Goal: Information Seeking & Learning: Learn about a topic

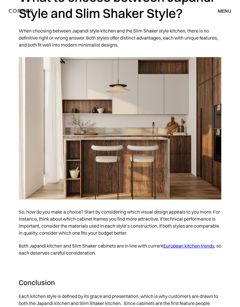
scroll to position [2699, 0]
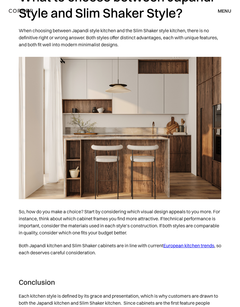
click at [203, 173] on img at bounding box center [120, 128] width 203 height 143
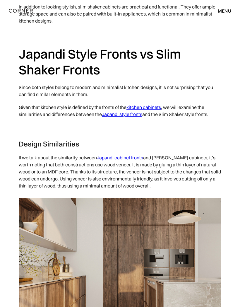
scroll to position [1021, 0]
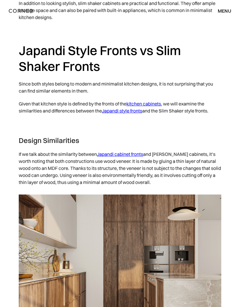
click at [124, 156] on link "Japandi cabinet fronts" at bounding box center [120, 154] width 46 height 6
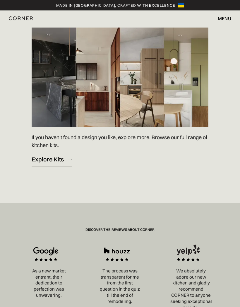
scroll to position [838, 0]
click at [51, 163] on div "Explore Kits" at bounding box center [48, 159] width 32 height 8
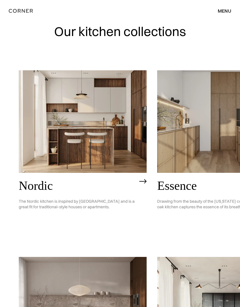
click at [85, 124] on img at bounding box center [83, 121] width 128 height 102
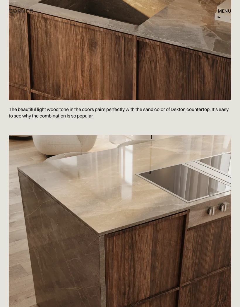
scroll to position [1844, 0]
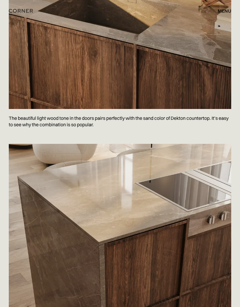
click at [179, 268] on img at bounding box center [120, 283] width 222 height 278
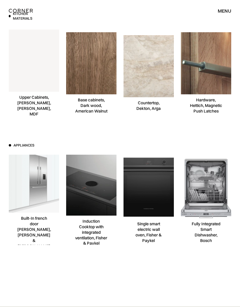
scroll to position [2989, 0]
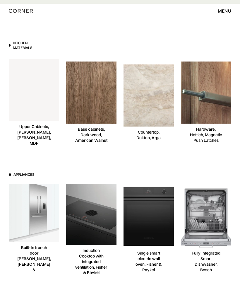
click at [89, 143] on div "Base cabinets, Dark wood, American Walnut" at bounding box center [91, 134] width 33 height 17
click at [93, 143] on div "Base cabinets, Dark wood, American Walnut" at bounding box center [91, 134] width 33 height 17
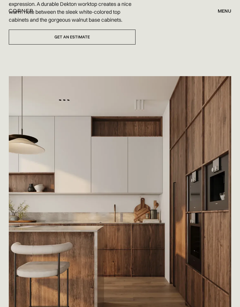
scroll to position [0, 0]
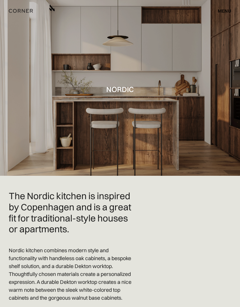
click at [224, 15] on div "menu close" at bounding box center [221, 11] width 19 height 10
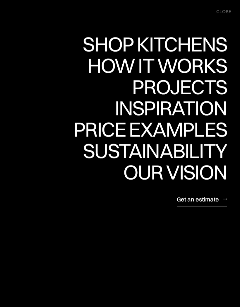
click at [202, 64] on div "How it works" at bounding box center [157, 65] width 140 height 20
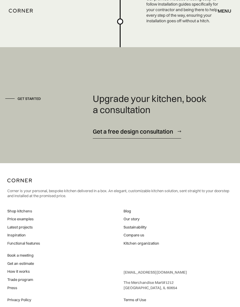
scroll to position [1472, 0]
click at [19, 222] on link "Price examples" at bounding box center [23, 218] width 33 height 5
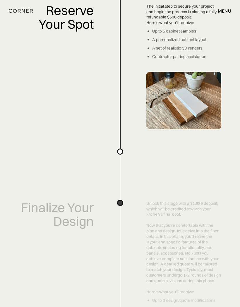
scroll to position [594, 0]
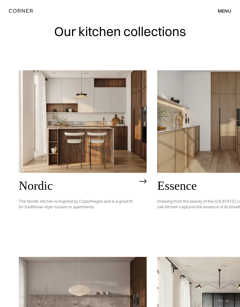
click at [96, 140] on img at bounding box center [83, 121] width 128 height 102
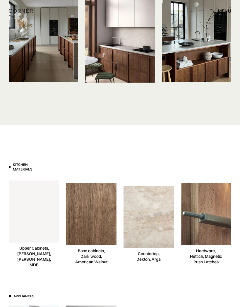
scroll to position [2826, 0]
